Goal: Task Accomplishment & Management: Use online tool/utility

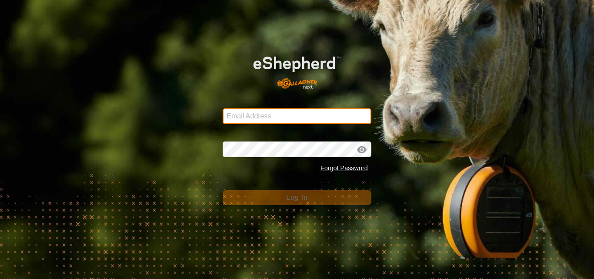
type input "[DOMAIN_NAME][EMAIL_ADDRESS][DOMAIN_NAME]"
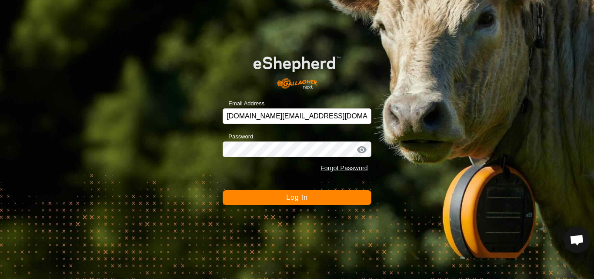
click at [300, 201] on span "Log In" at bounding box center [296, 196] width 21 height 7
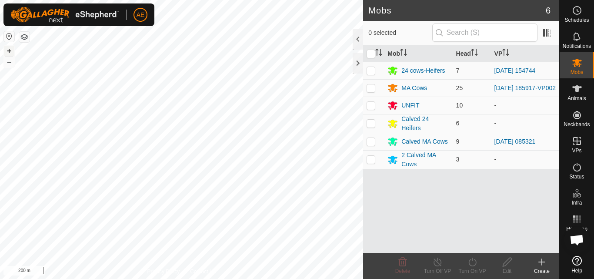
click at [11, 52] on button "+" at bounding box center [9, 51] width 10 height 10
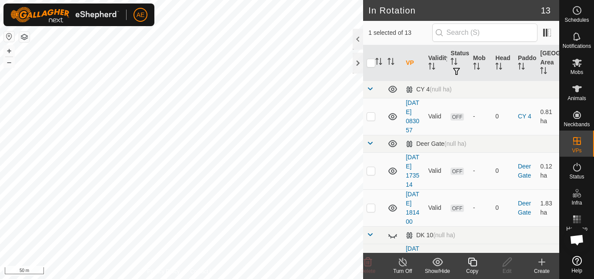
click at [472, 269] on div "Copy" at bounding box center [472, 271] width 35 height 8
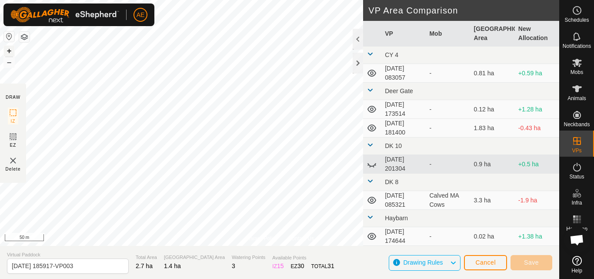
click at [9, 52] on button "+" at bounding box center [9, 51] width 10 height 10
click at [537, 263] on span "Save" at bounding box center [531, 262] width 15 height 7
